Goal: Information Seeking & Learning: Learn about a topic

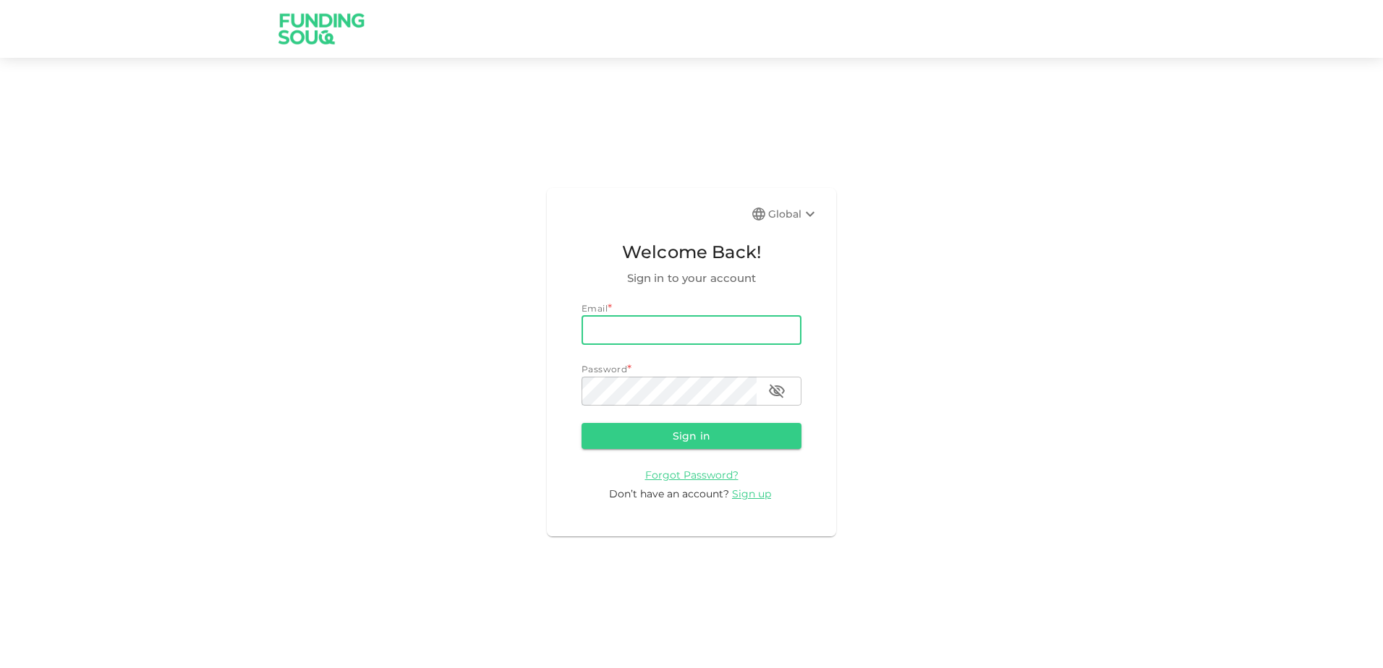
click at [634, 322] on input "email" at bounding box center [691, 330] width 220 height 29
type input "[EMAIL_ADDRESS][DOMAIN_NAME]"
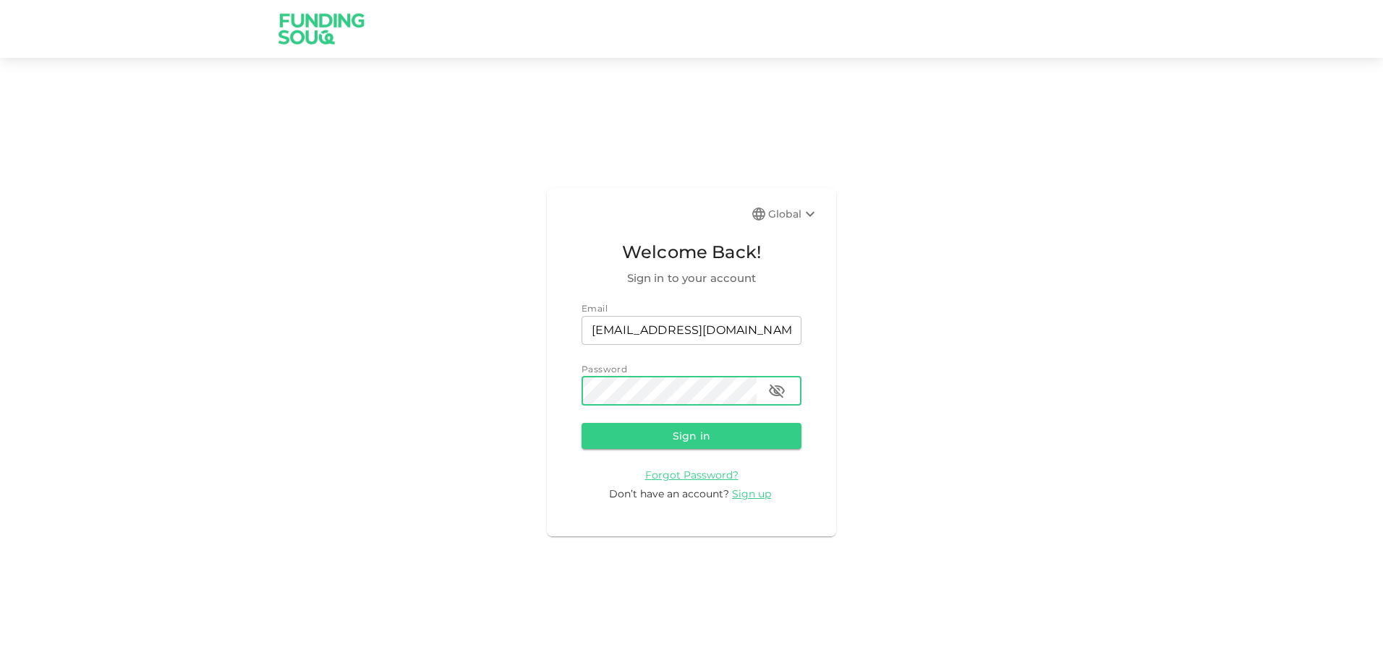
click at [581, 423] on button "Sign in" at bounding box center [691, 436] width 220 height 26
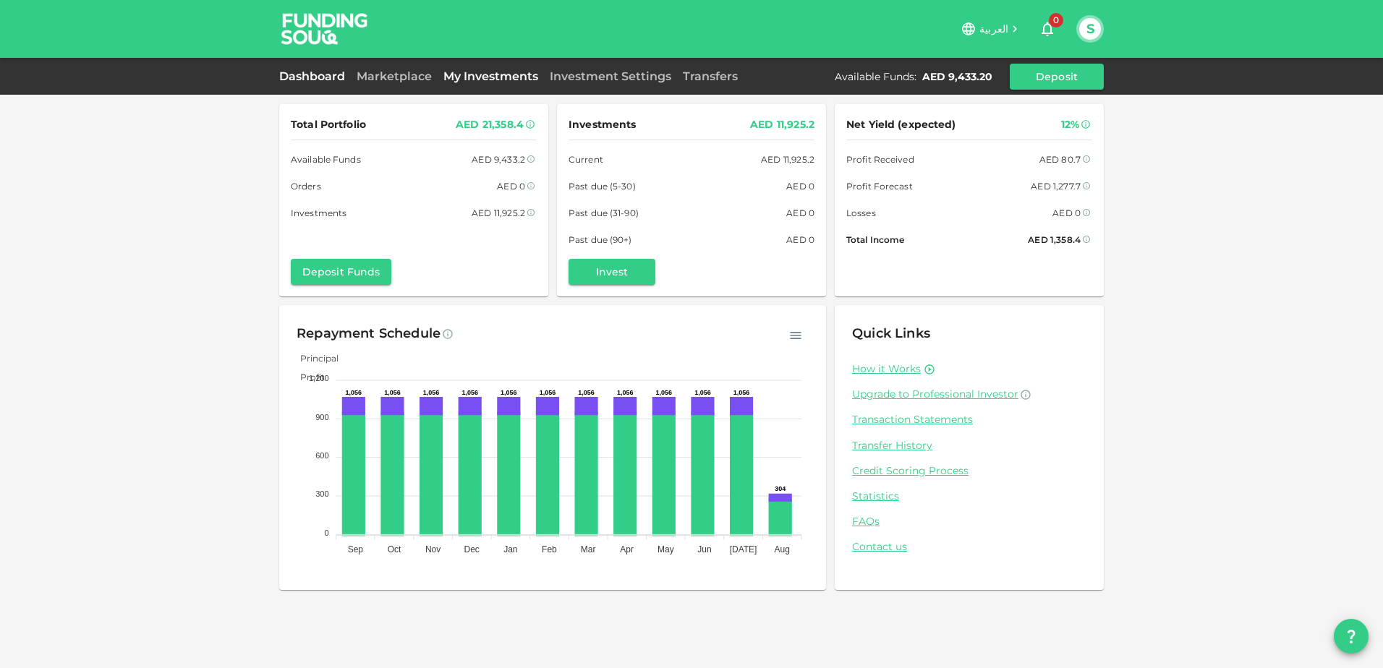
click at [475, 77] on link "My Investments" at bounding box center [490, 76] width 106 height 14
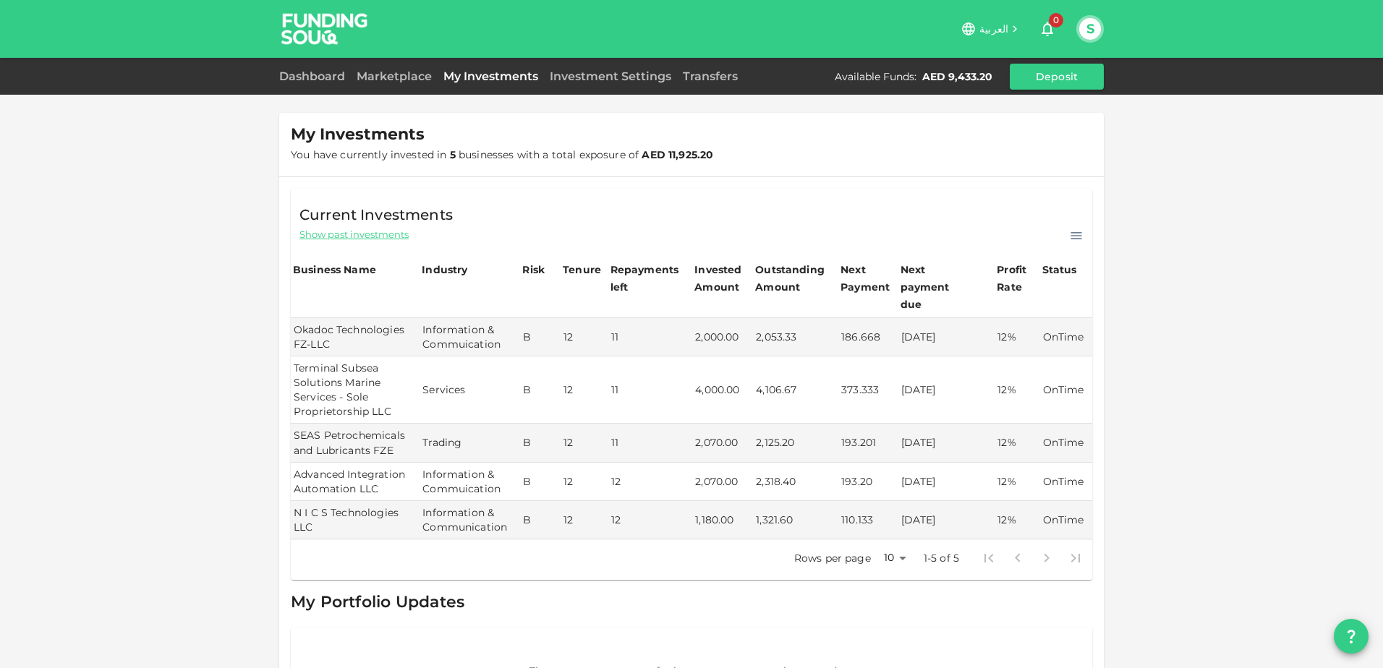
scroll to position [49, 0]
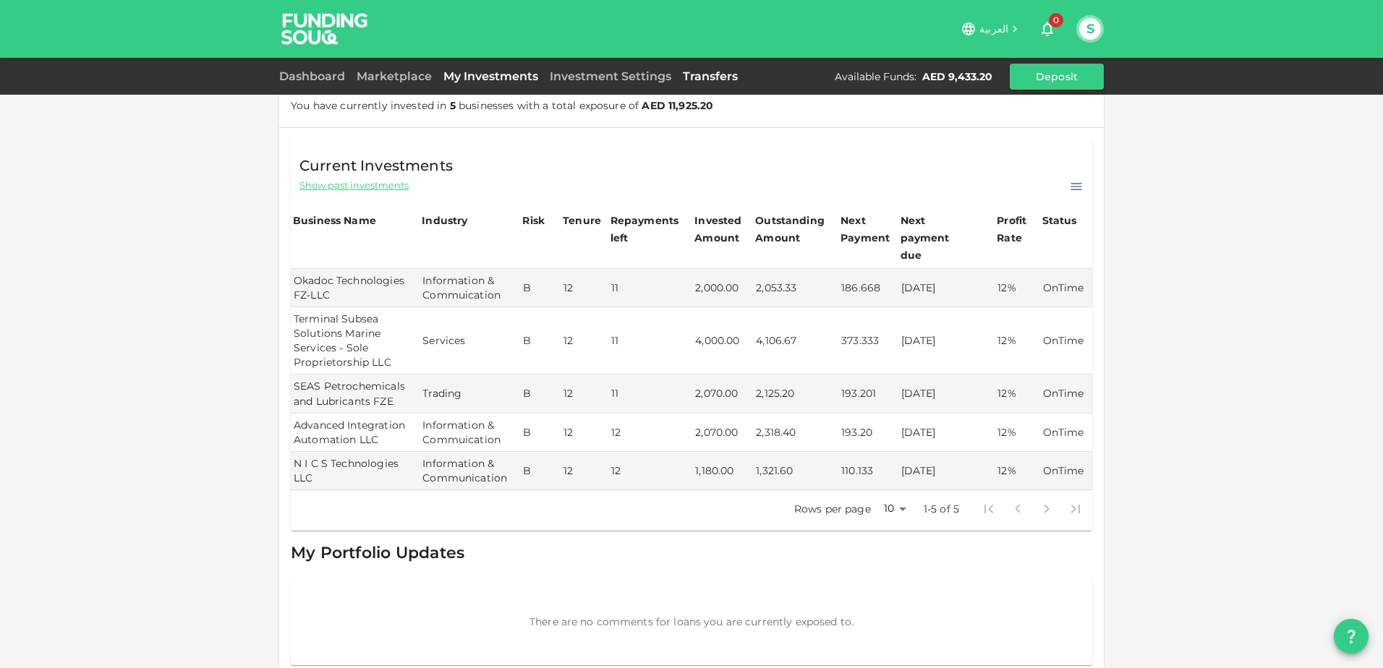
click at [717, 80] on link "Transfers" at bounding box center [710, 76] width 67 height 14
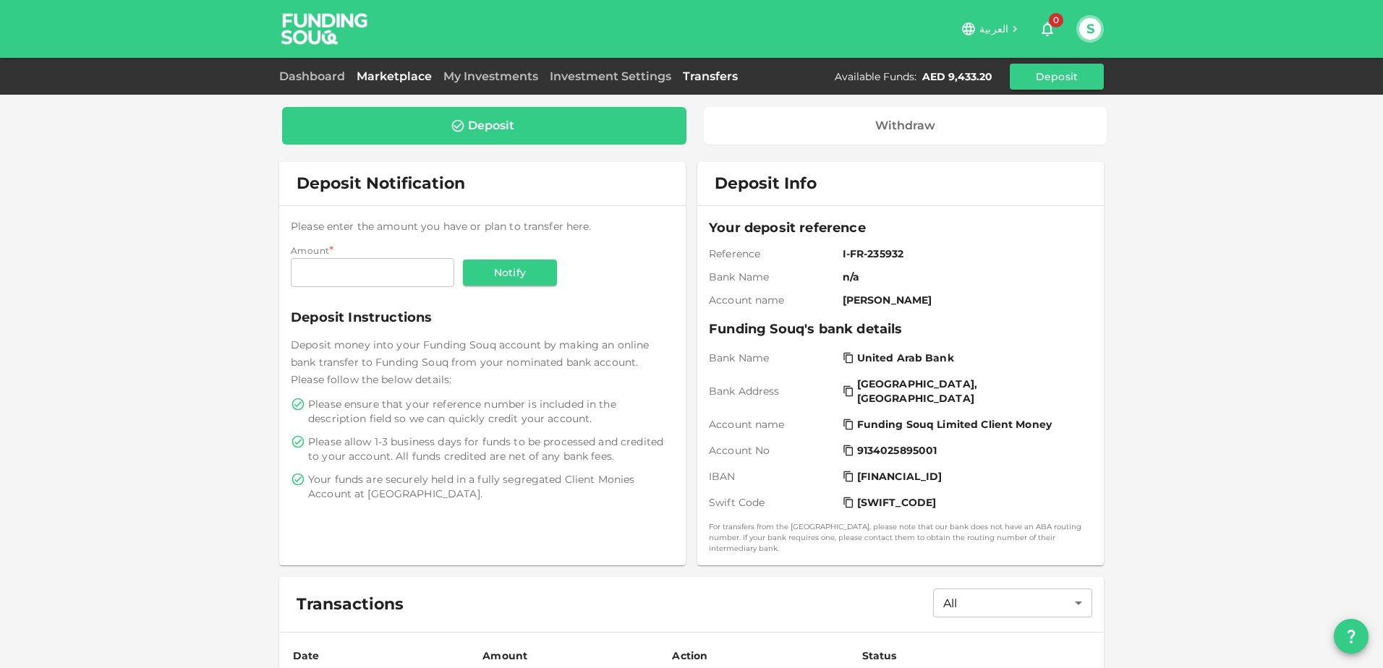
click at [409, 77] on link "Marketplace" at bounding box center [394, 76] width 87 height 14
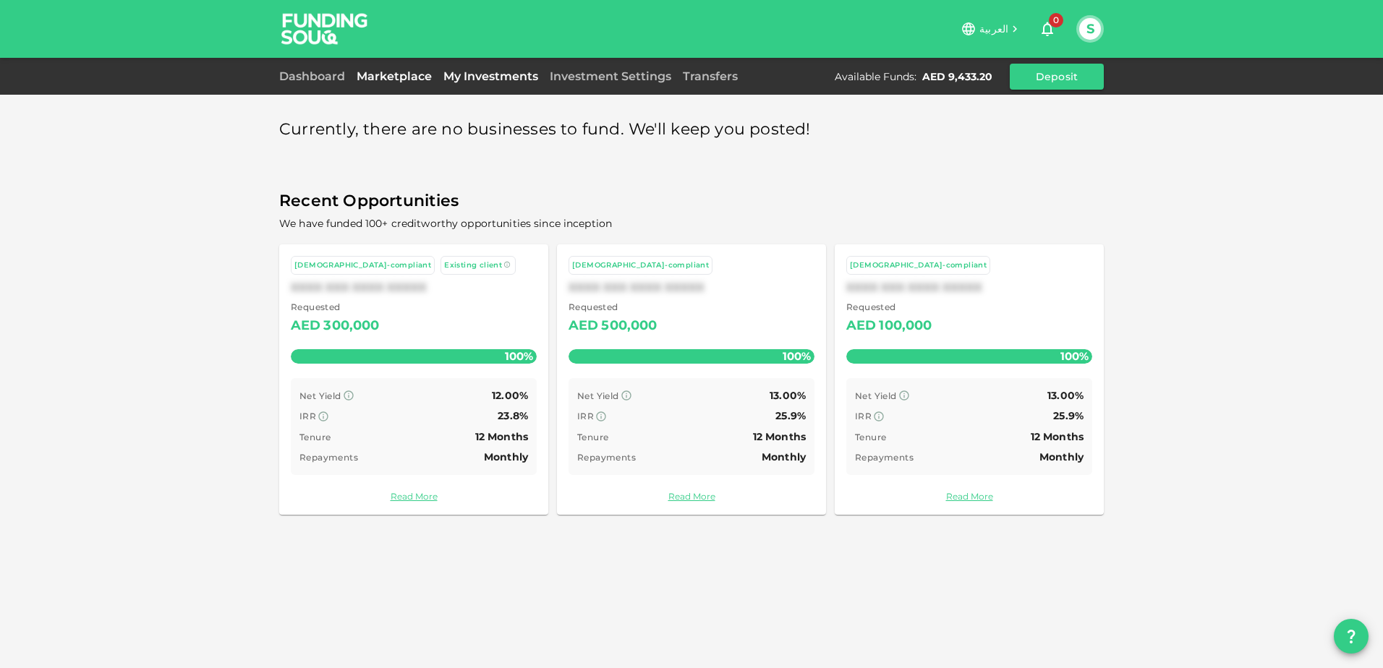
click at [472, 78] on link "My Investments" at bounding box center [490, 76] width 106 height 14
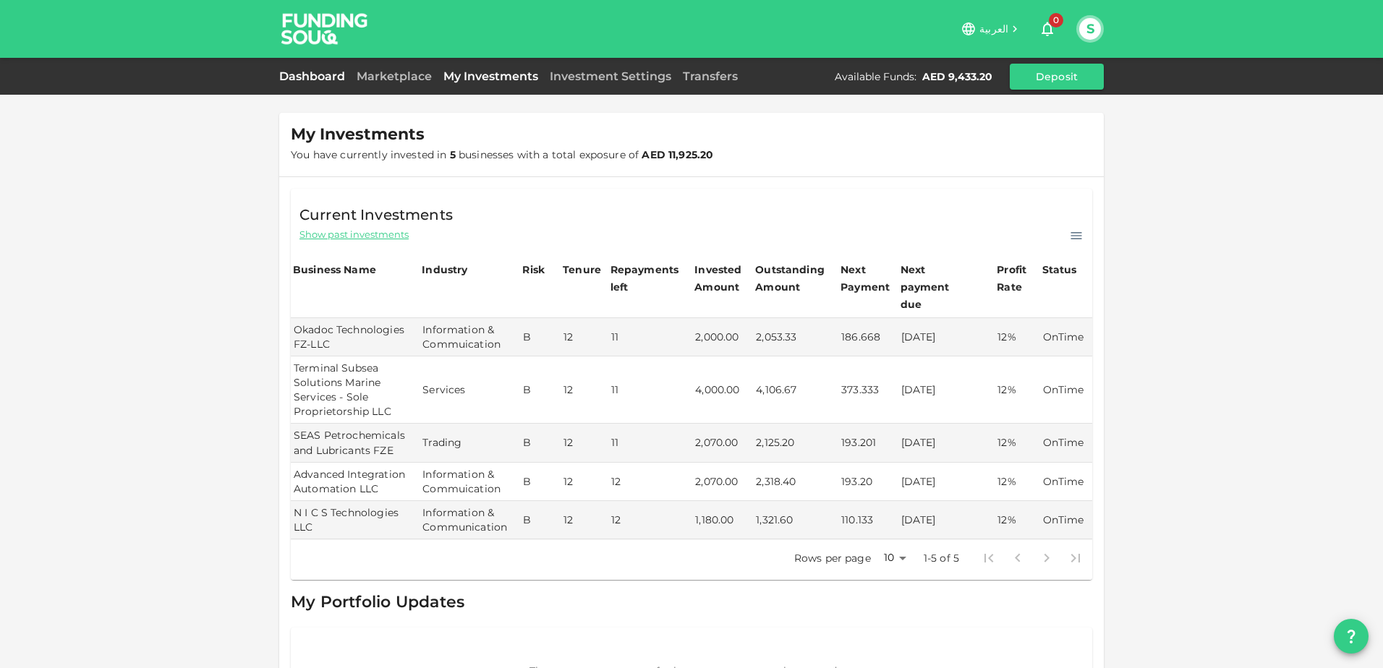
click at [330, 76] on link "Dashboard" at bounding box center [315, 76] width 72 height 14
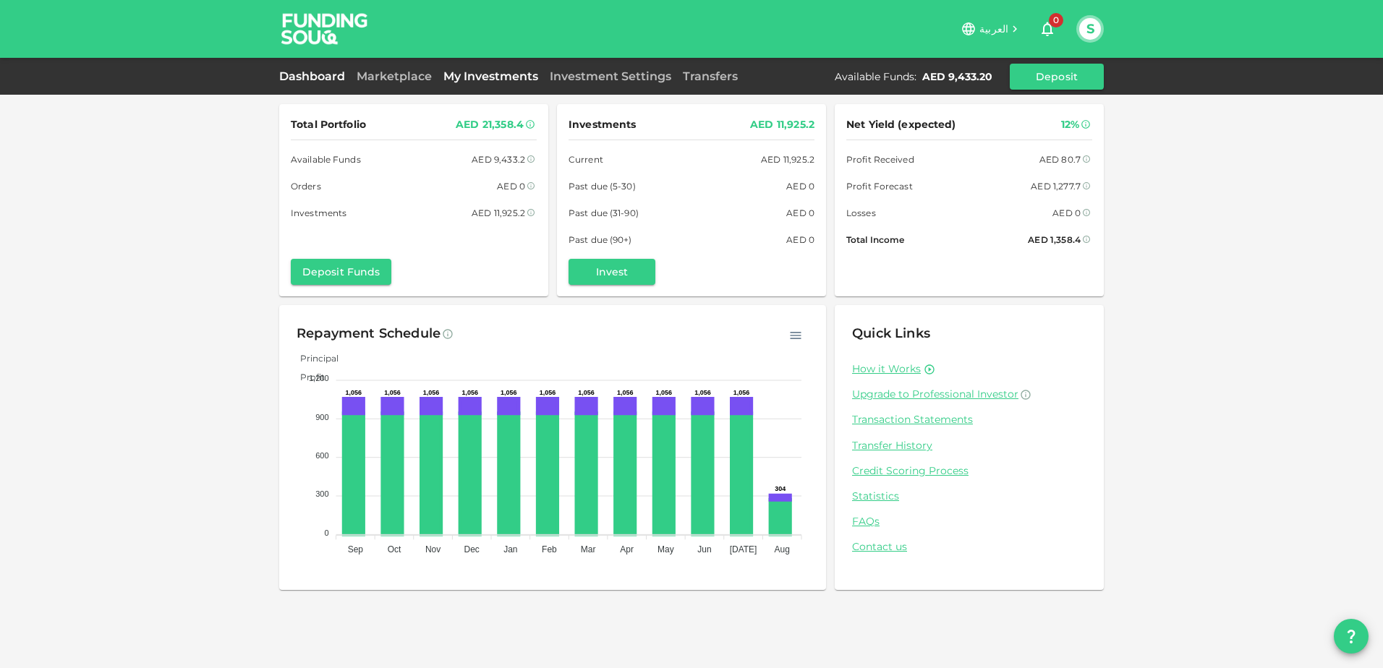
click at [480, 78] on link "My Investments" at bounding box center [490, 76] width 106 height 14
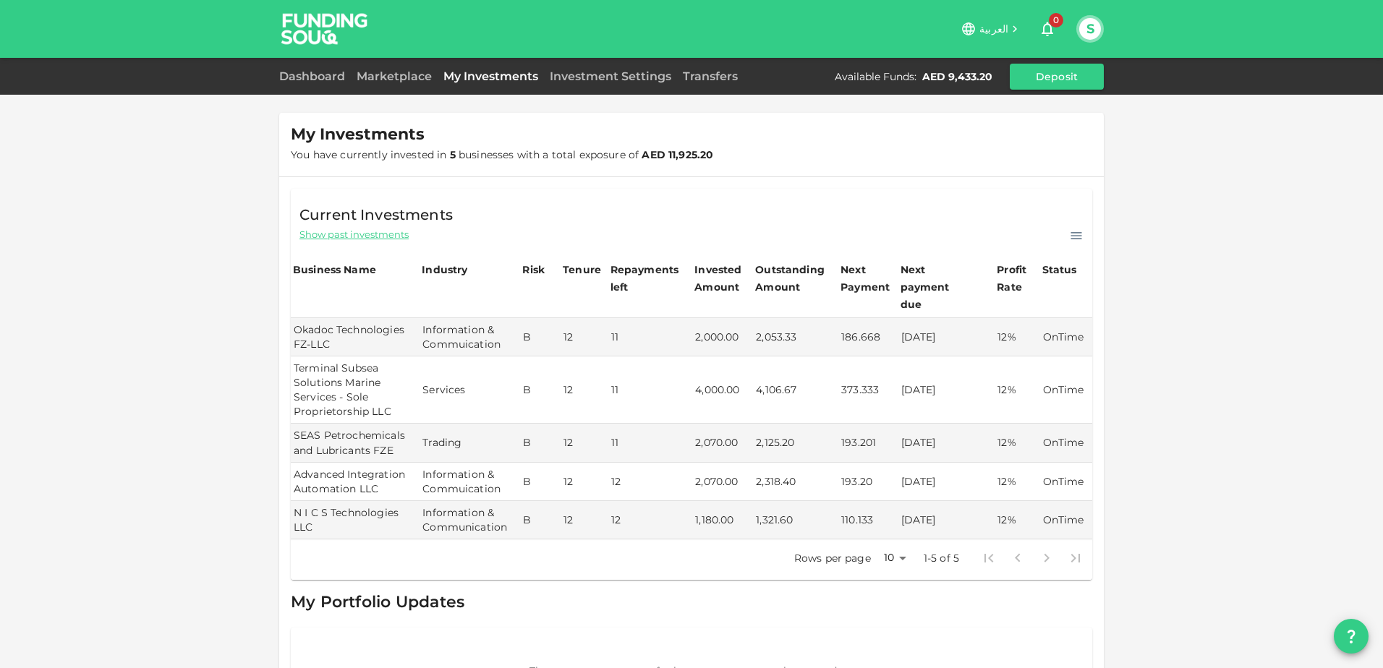
click at [354, 83] on div "Marketplace" at bounding box center [394, 76] width 87 height 17
click at [317, 82] on link "Dashboard" at bounding box center [315, 76] width 72 height 14
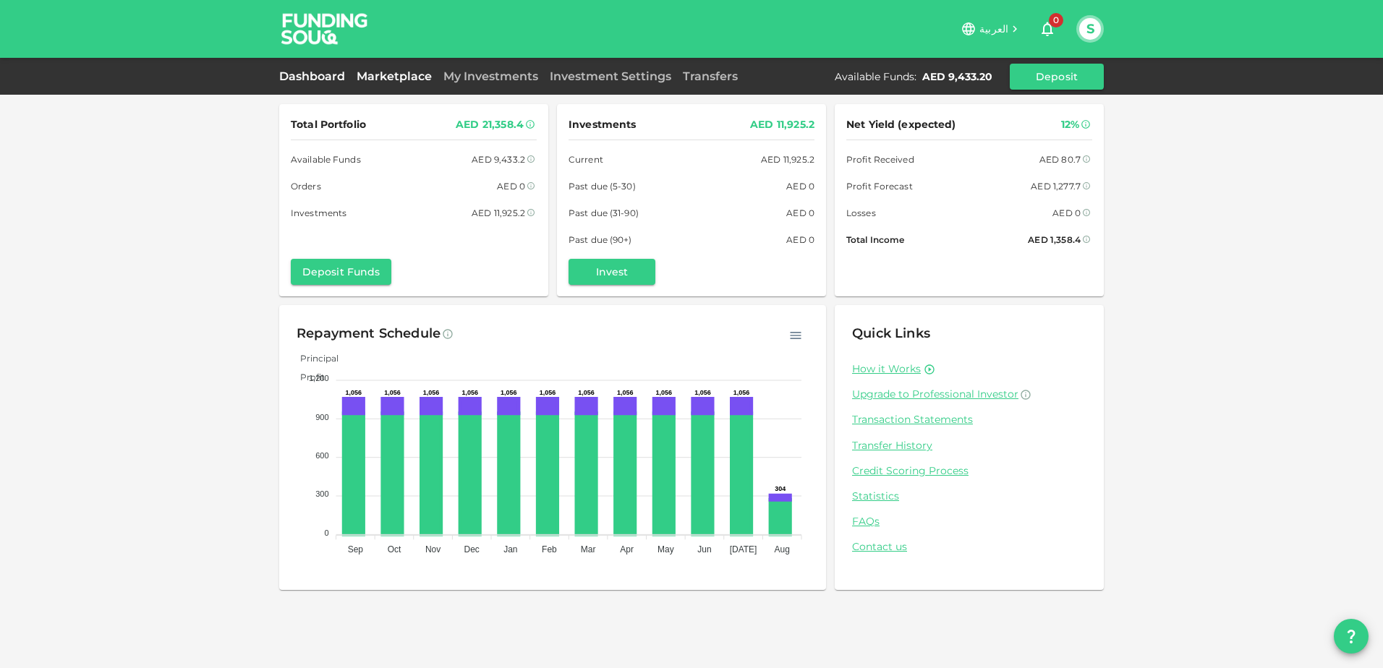
click at [383, 77] on link "Marketplace" at bounding box center [394, 76] width 87 height 14
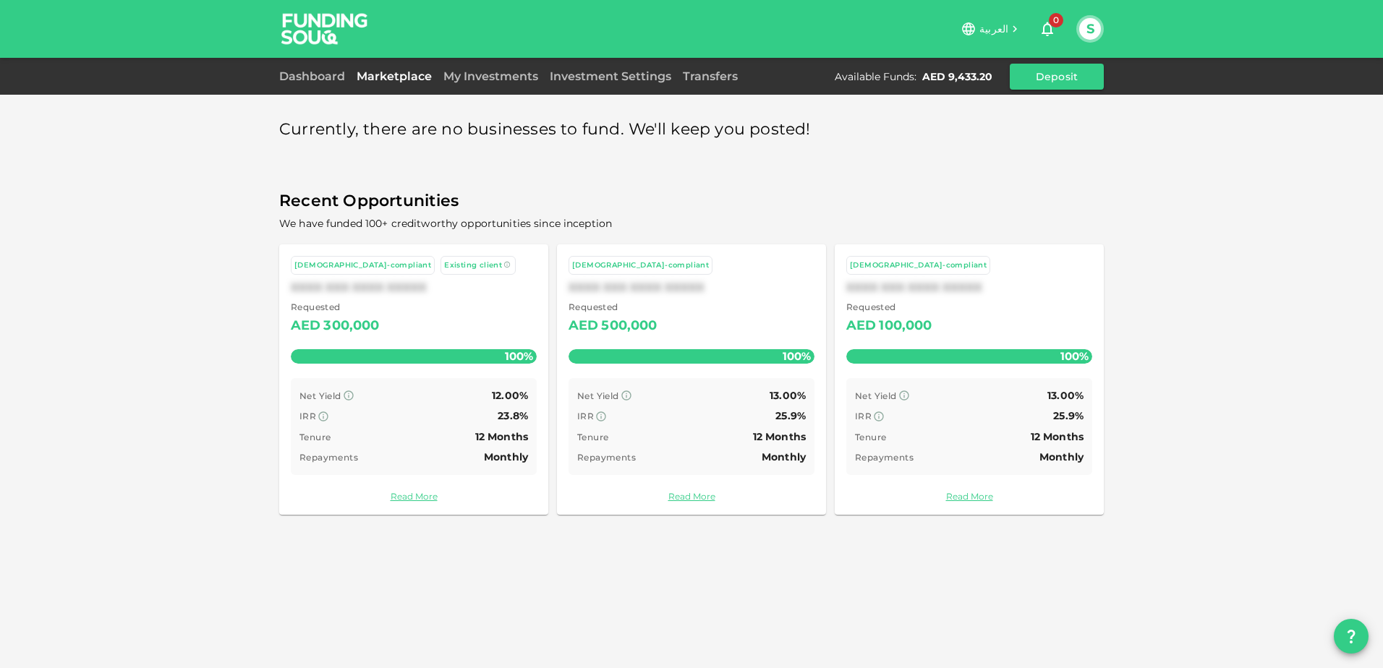
click at [385, 286] on div "XXXX XXX XXXX XXXXX" at bounding box center [414, 288] width 246 height 14
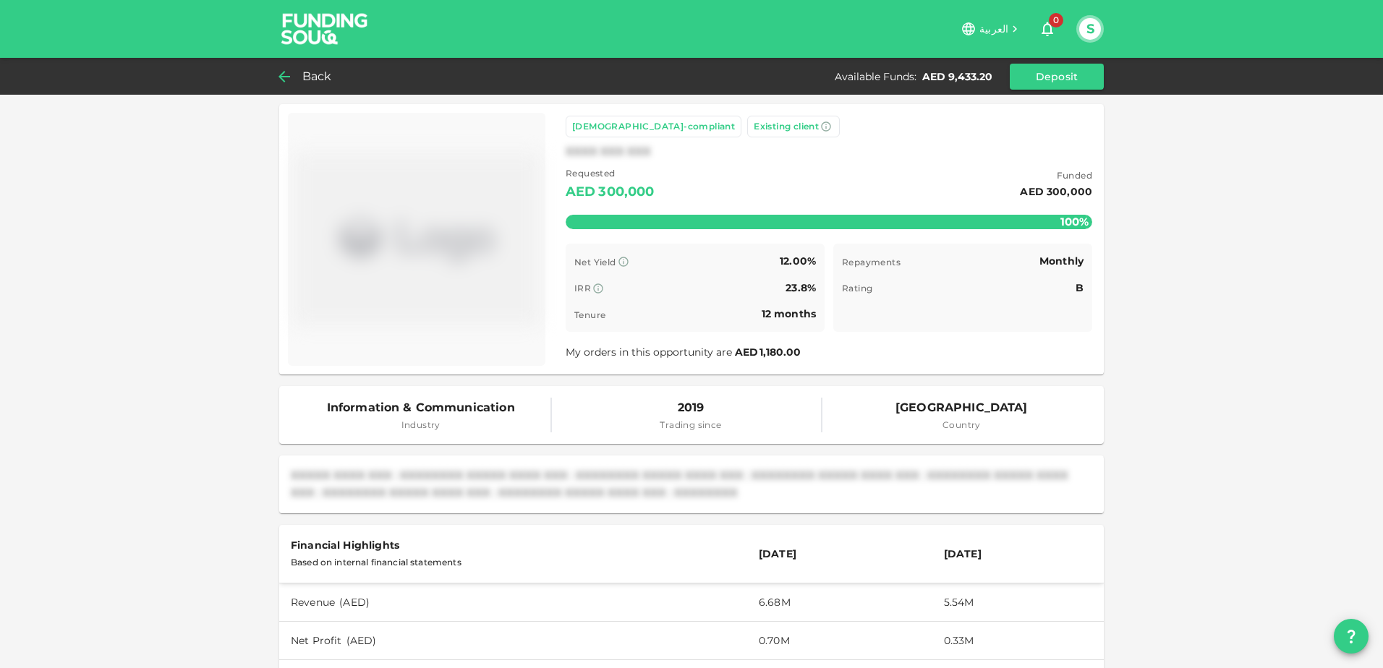
click at [312, 67] on span "Back" at bounding box center [317, 77] width 30 height 20
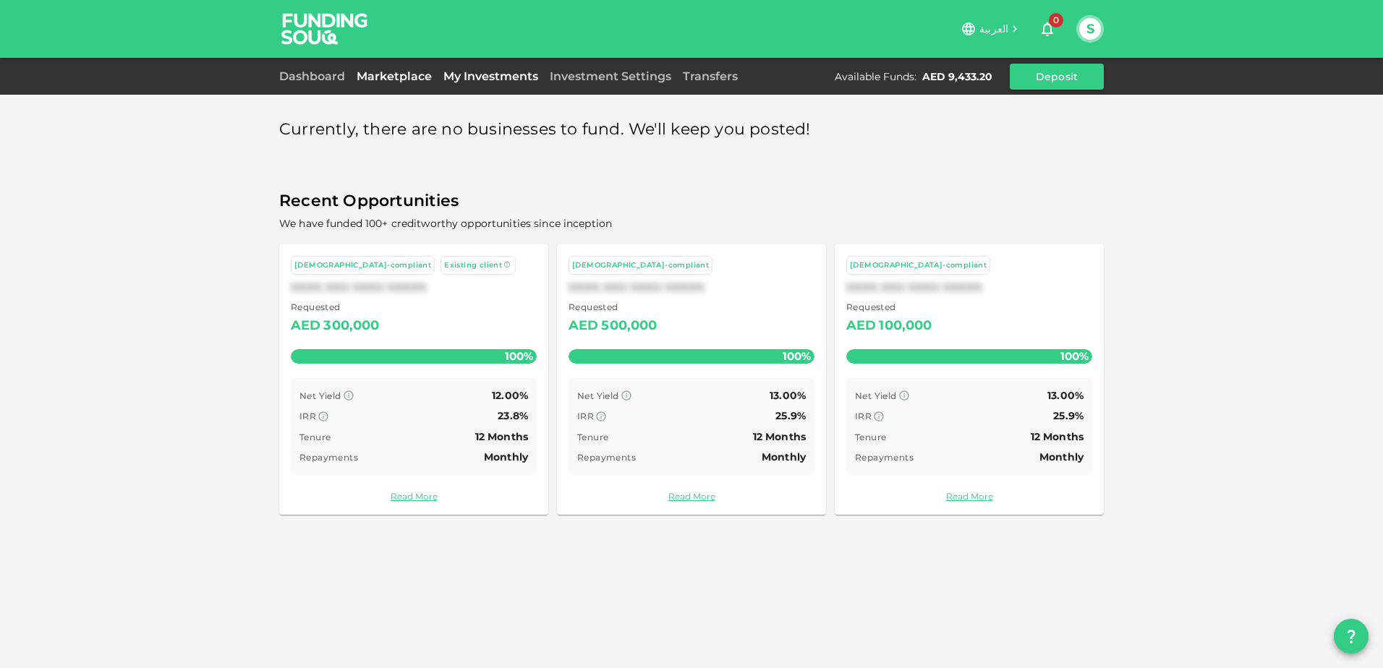
click at [495, 82] on link "My Investments" at bounding box center [490, 76] width 106 height 14
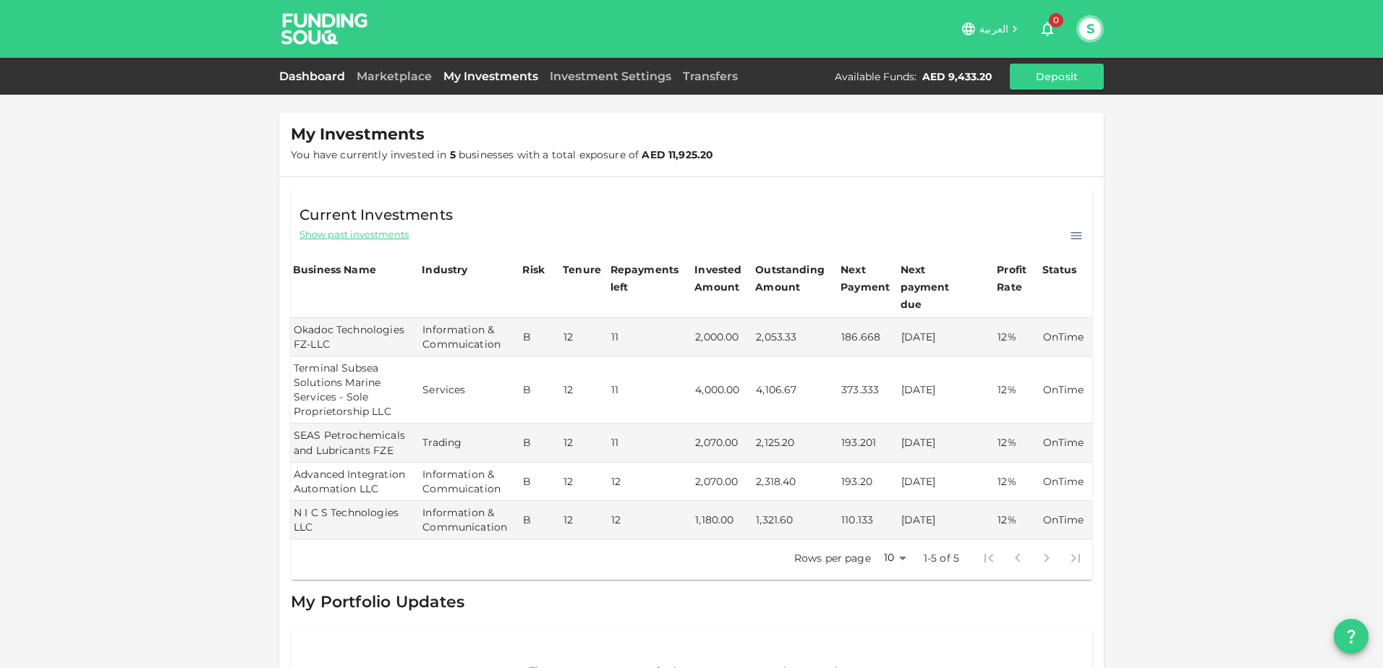
click at [309, 77] on link "Dashboard" at bounding box center [315, 76] width 72 height 14
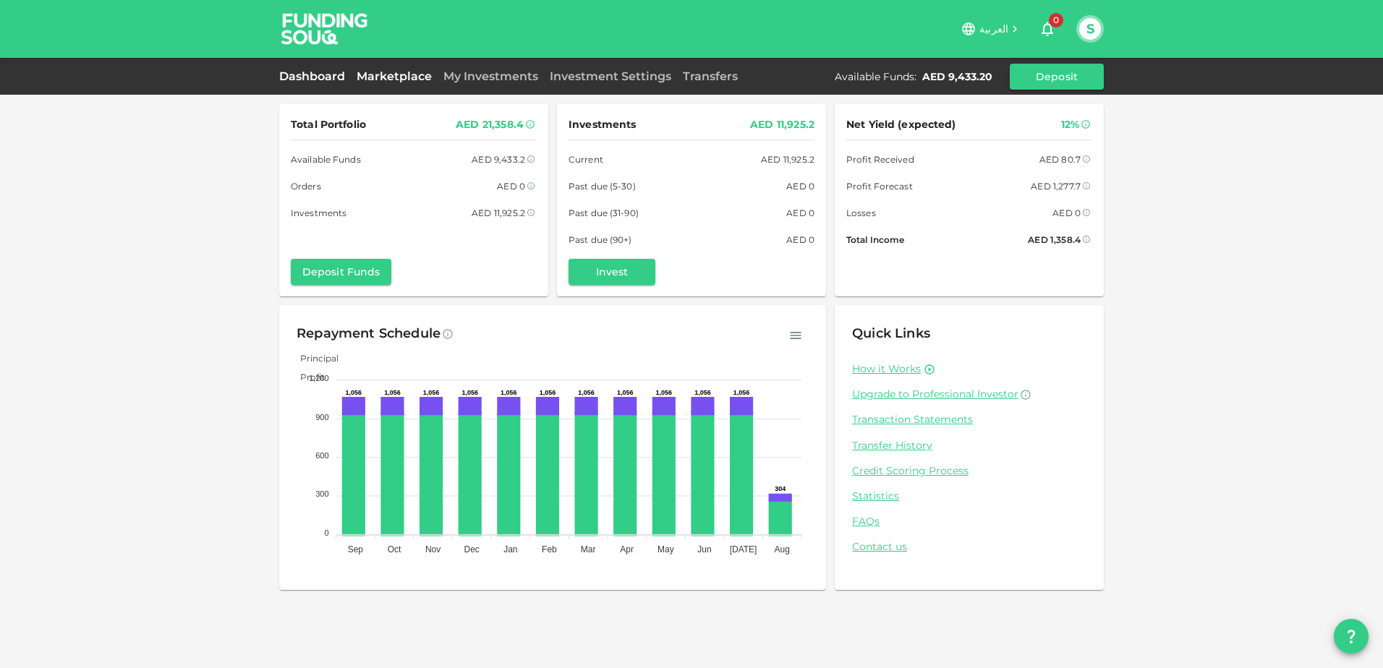
click at [380, 77] on link "Marketplace" at bounding box center [394, 76] width 87 height 14
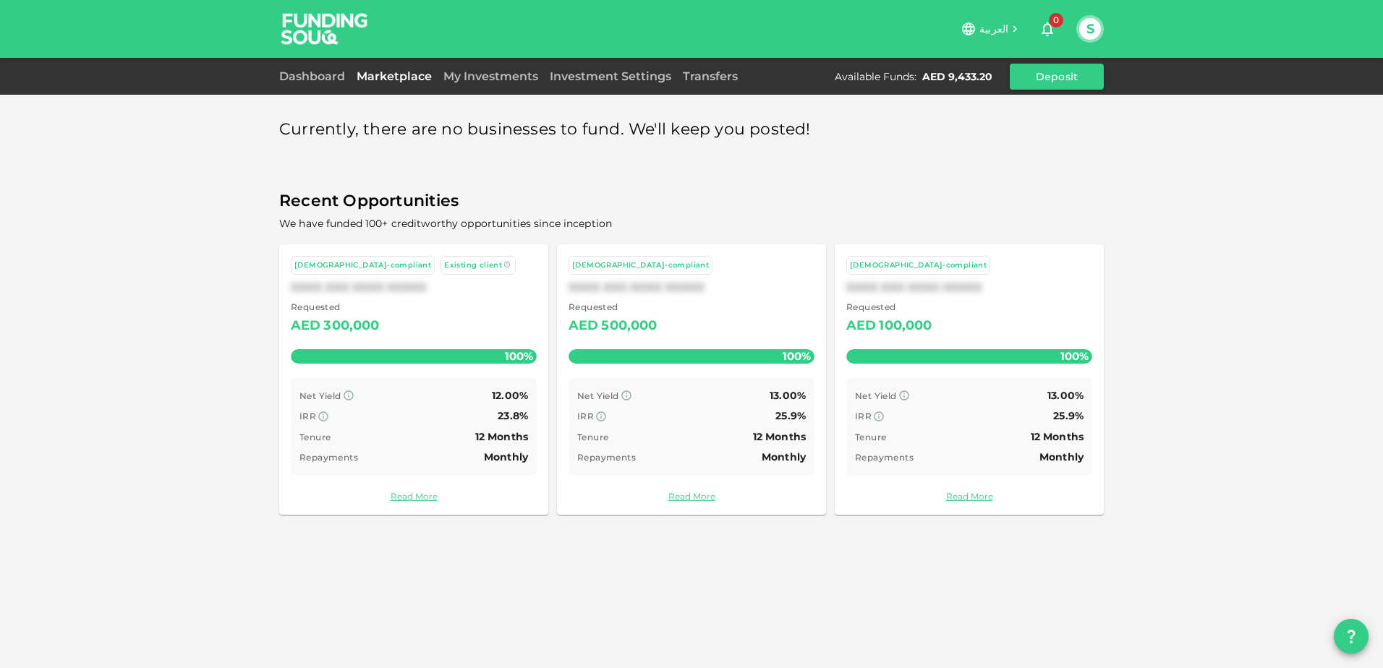
click at [647, 291] on div "XXXX XXX XXXX XXXXX" at bounding box center [691, 288] width 246 height 14
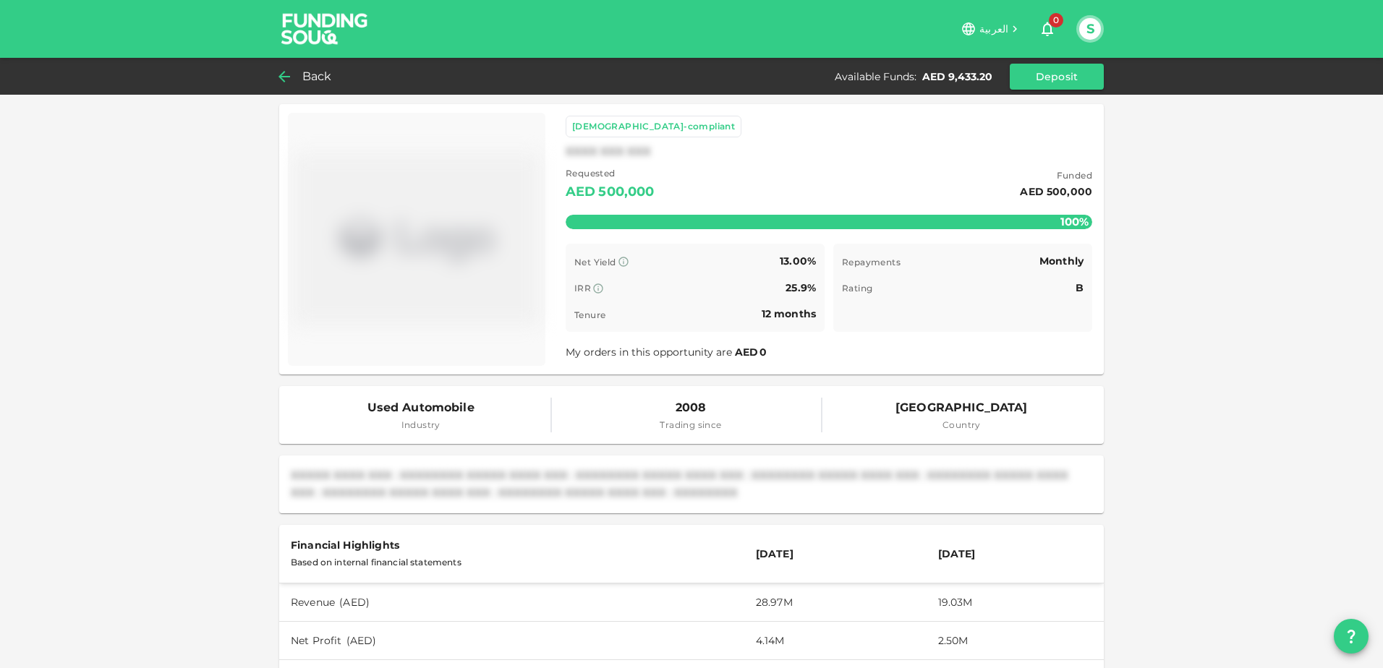
click at [318, 74] on span "Back" at bounding box center [317, 77] width 30 height 20
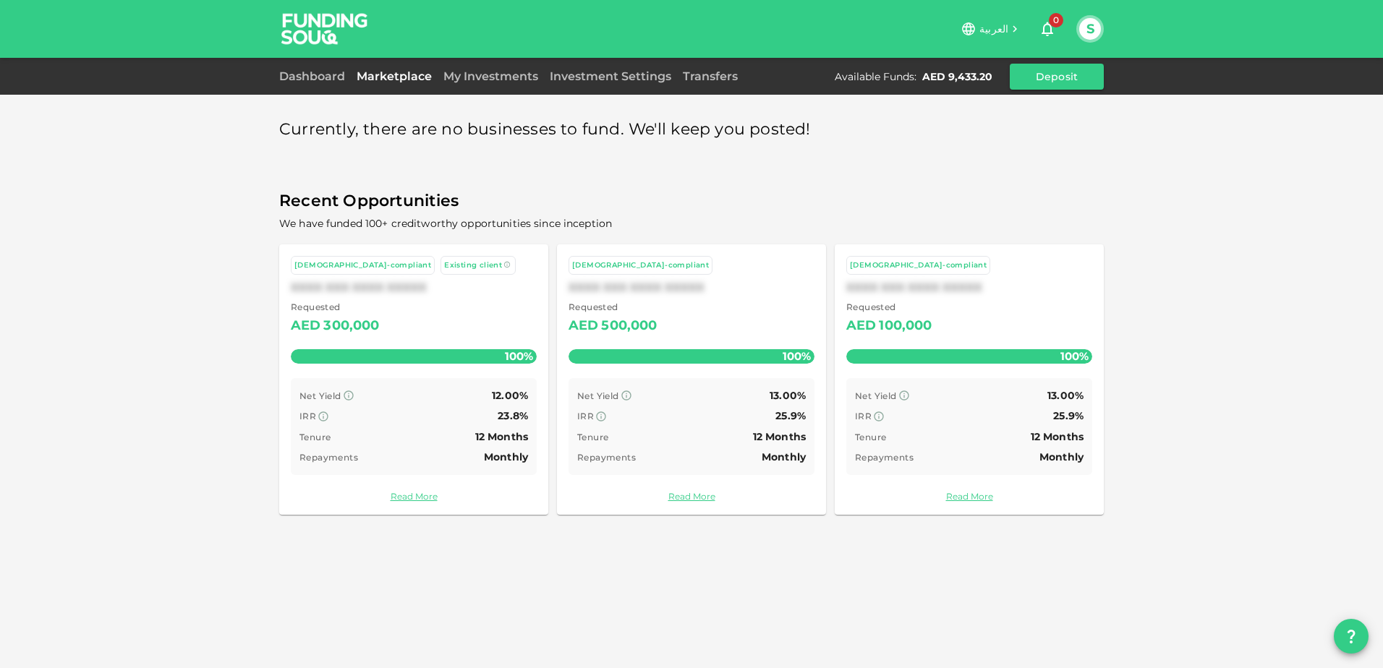
click at [940, 313] on div "Requested AED 100,000" at bounding box center [969, 318] width 246 height 37
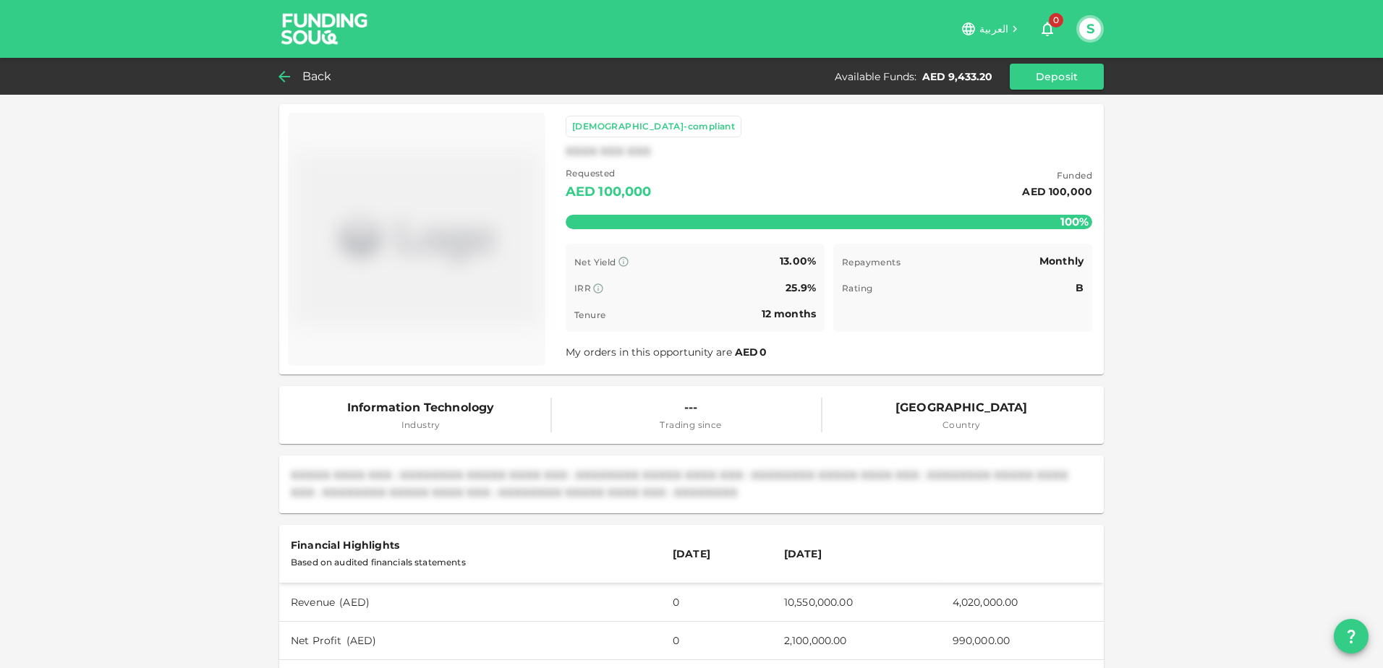
click at [316, 77] on span "Back" at bounding box center [317, 77] width 30 height 20
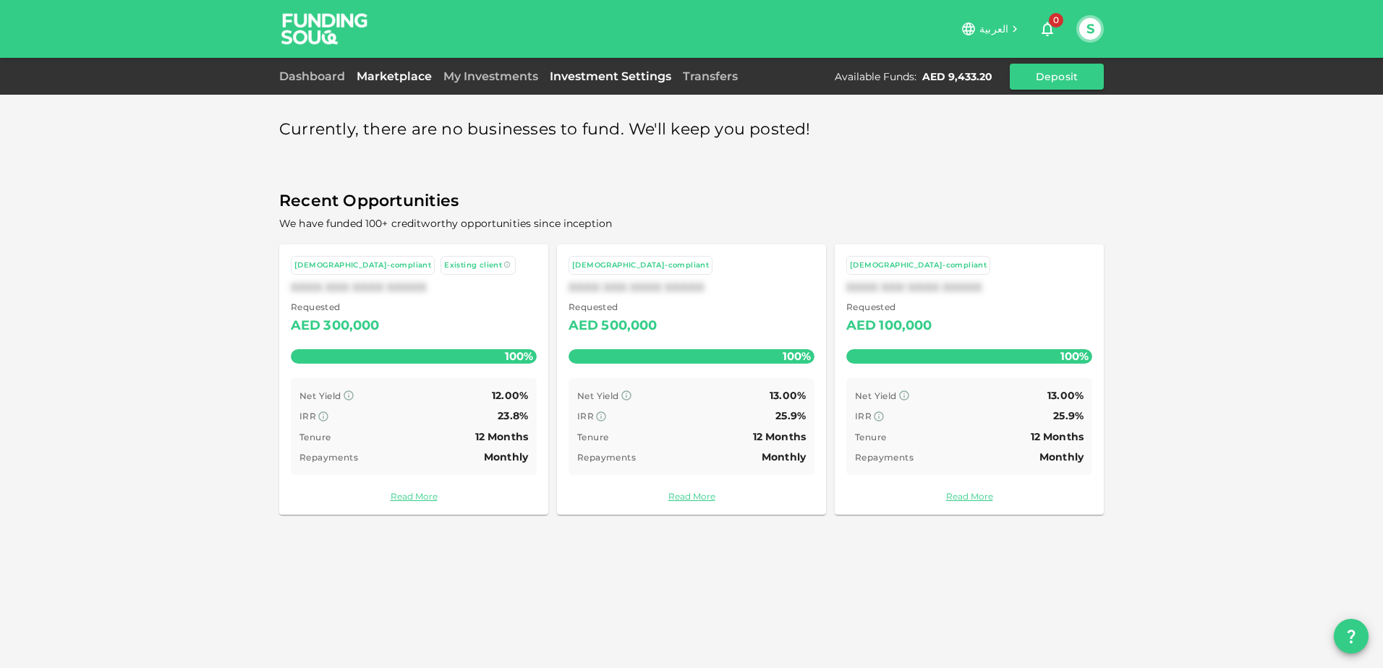
click at [607, 75] on link "Investment Settings" at bounding box center [610, 76] width 133 height 14
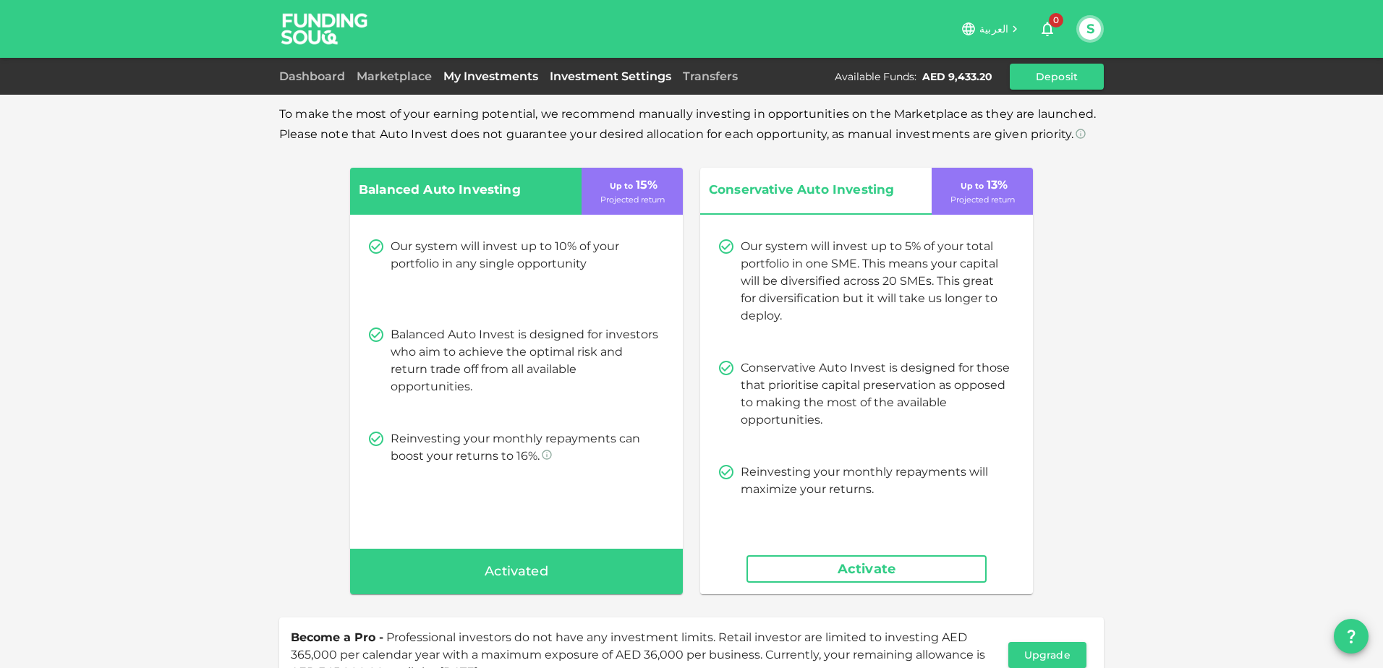
click at [466, 77] on link "My Investments" at bounding box center [490, 76] width 106 height 14
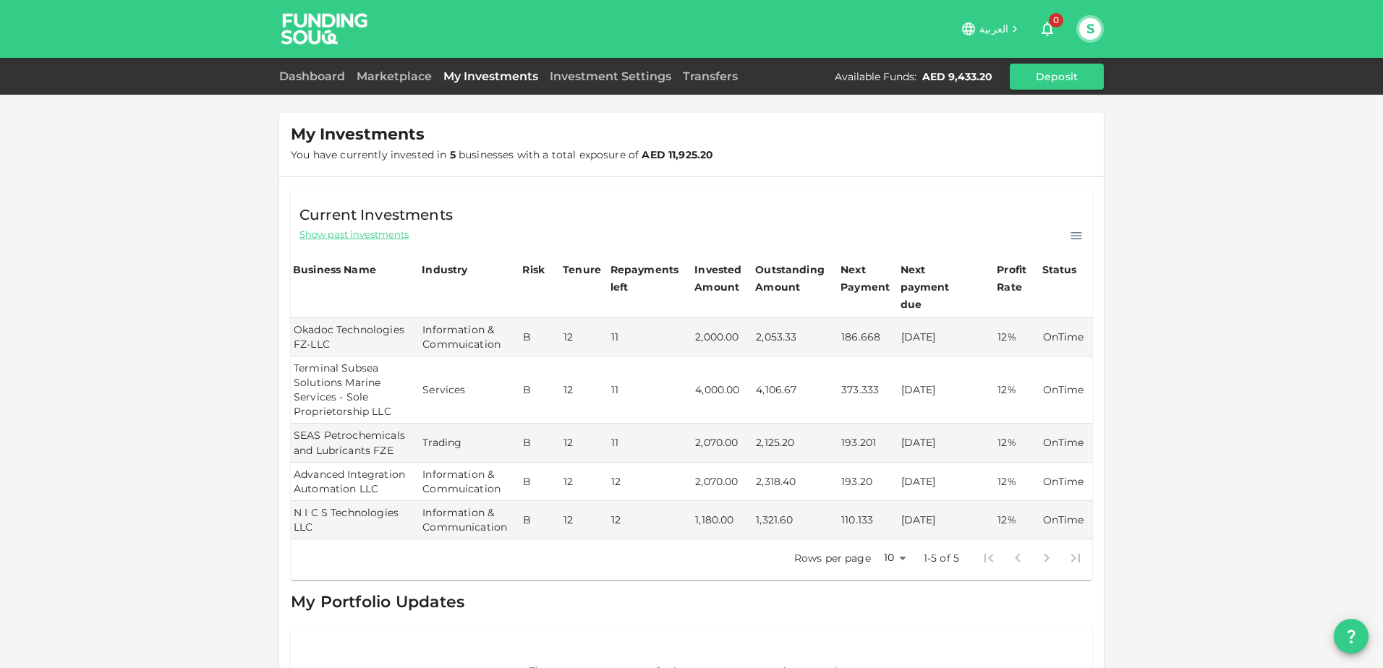
click at [1070, 234] on icon at bounding box center [1076, 236] width 14 height 14
click at [1001, 224] on div "Current Investments Show past investments Download CSV" at bounding box center [691, 216] width 801 height 55
click at [949, 222] on div "Current Investments Show past investments Download CSV" at bounding box center [691, 216] width 801 height 55
click at [1014, 256] on p "Download CSV" at bounding box center [1036, 256] width 80 height 19
click at [875, 175] on div "My Investments You have currently invested in 5 businesses with a total exposur…" at bounding box center [691, 145] width 824 height 64
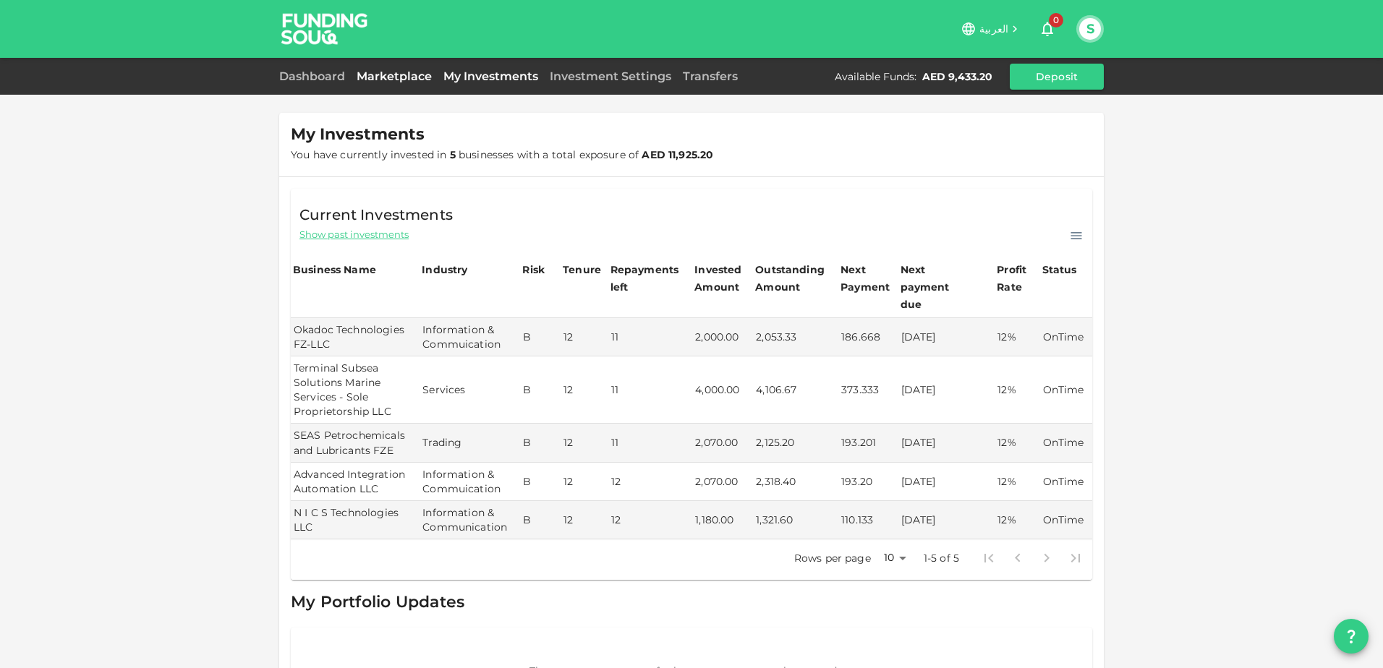
click at [389, 72] on link "Marketplace" at bounding box center [394, 76] width 87 height 14
